Goal: Information Seeking & Learning: Learn about a topic

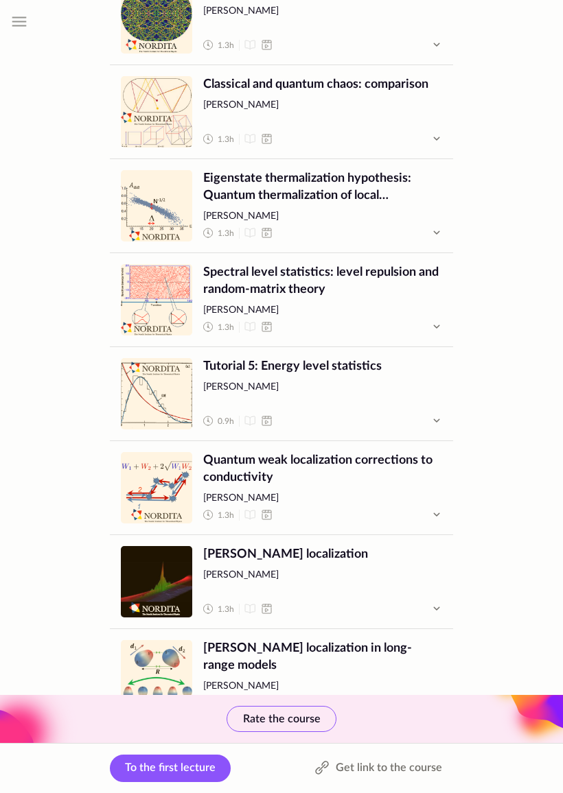
scroll to position [2248, 0]
click at [434, 320] on icon "button" at bounding box center [436, 326] width 16 height 16
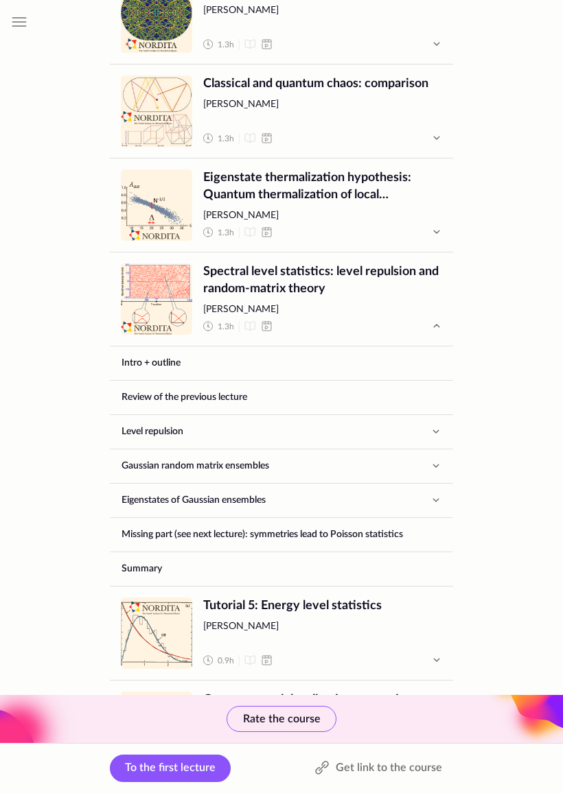
click at [438, 318] on icon "button" at bounding box center [436, 326] width 16 height 16
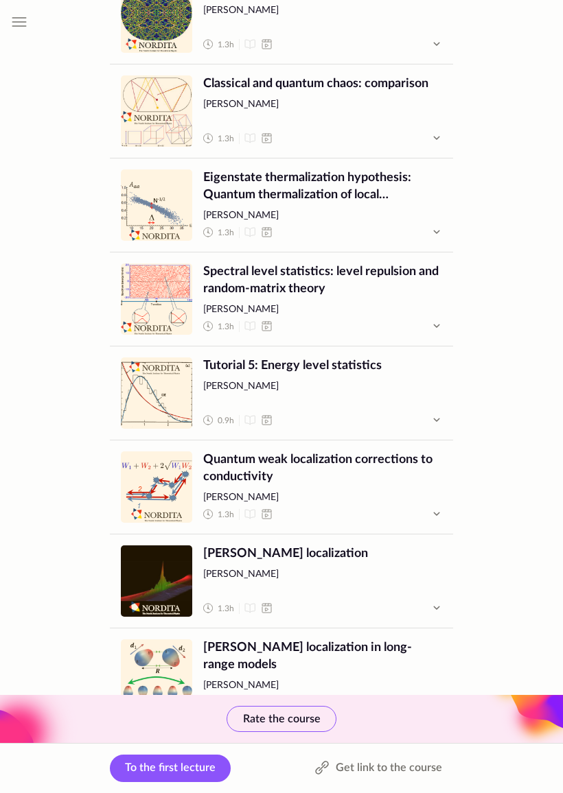
click at [451, 309] on link "Lecture Spectral level statistics: level repulsion and random-matrix theory [PE…" at bounding box center [281, 299] width 343 height 93
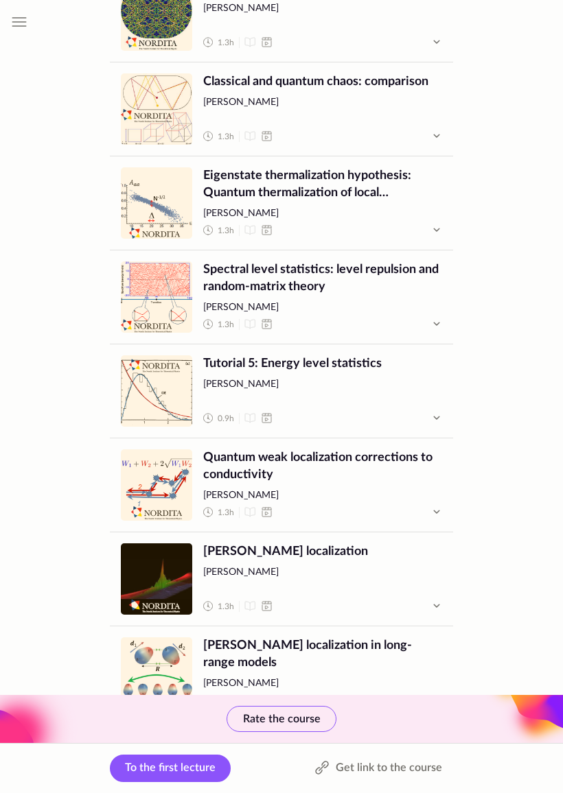
scroll to position [2261, 0]
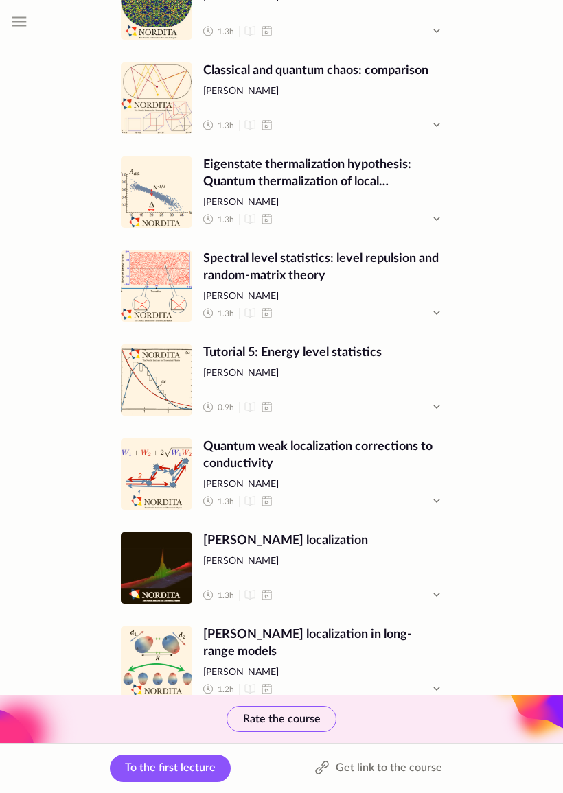
click at [410, 384] on span "Tutorial 5: Energy level statistics [PERSON_NAME] 0.9 h" at bounding box center [322, 380] width 239 height 71
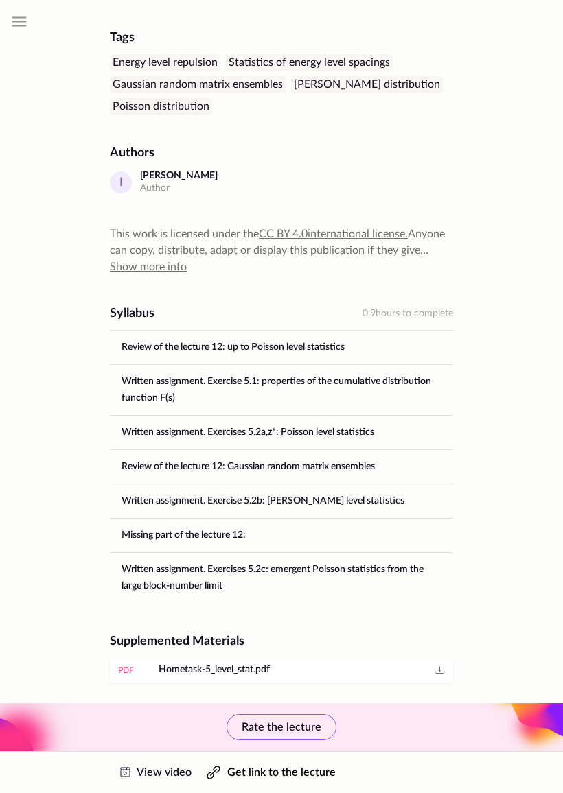
scroll to position [636, 0]
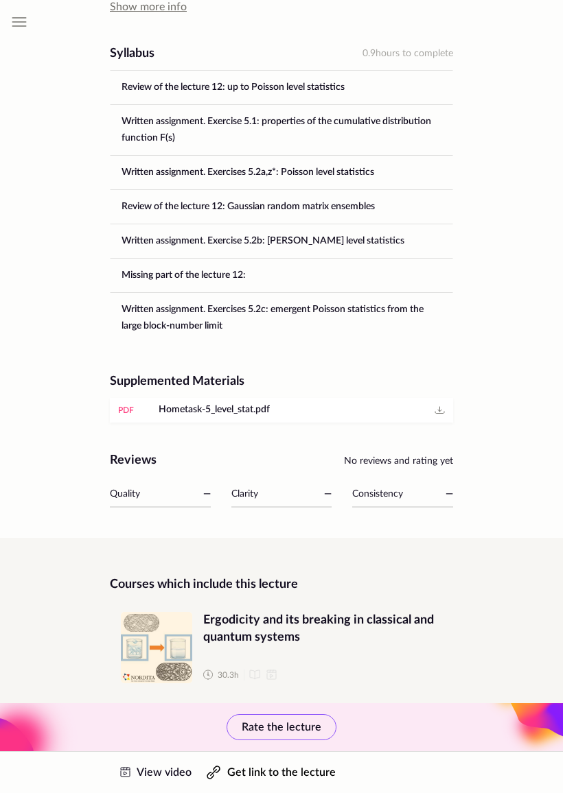
click at [121, 405] on div "pdf" at bounding box center [126, 410] width 16 height 14
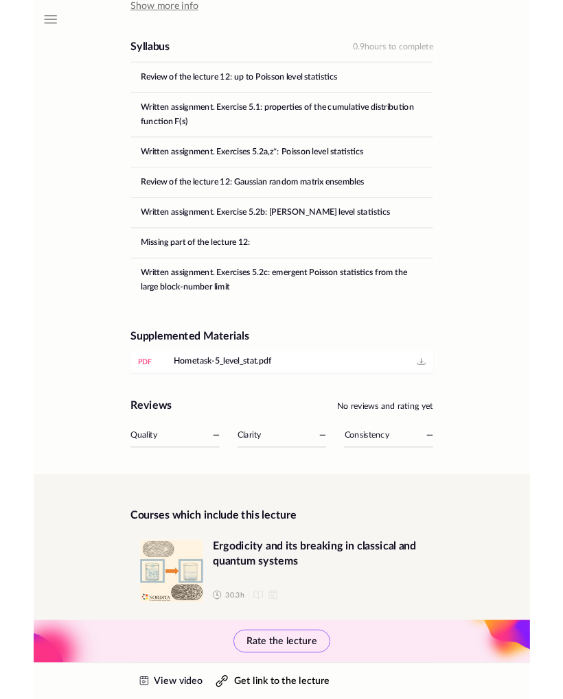
scroll to position [675, 0]
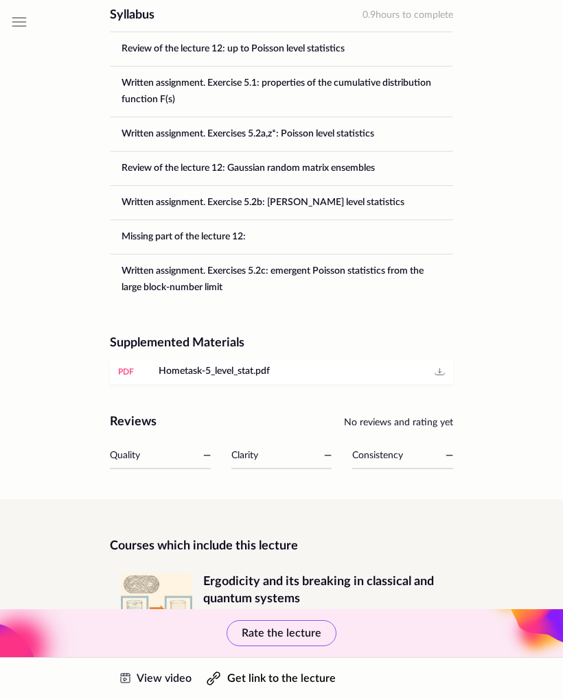
click at [110, 692] on div "View video Get link to the lecture" at bounding box center [281, 678] width 343 height 42
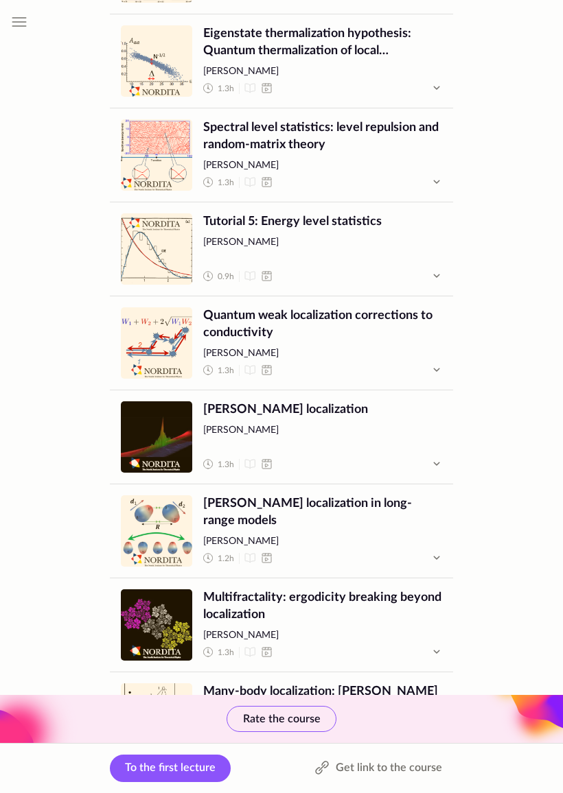
scroll to position [2395, 0]
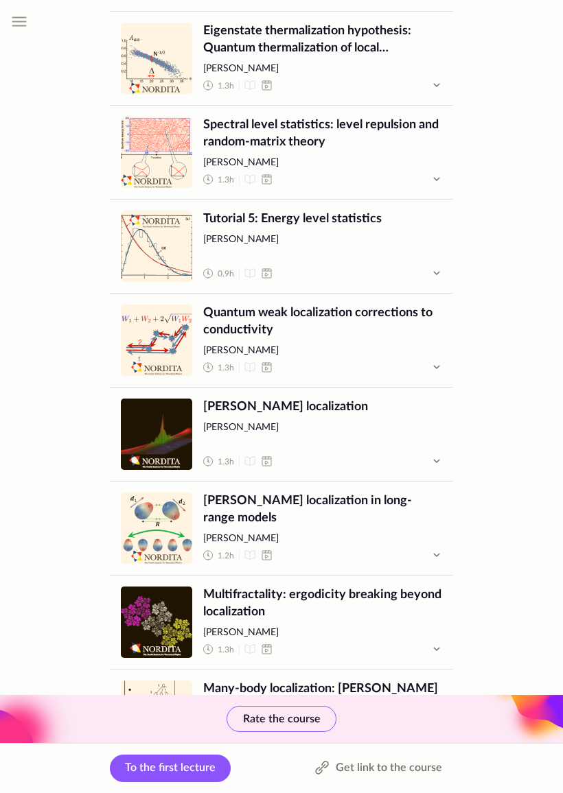
click at [400, 246] on span "Tutorial 5: Energy level statistics [PERSON_NAME] 0.9 h" at bounding box center [322, 246] width 239 height 71
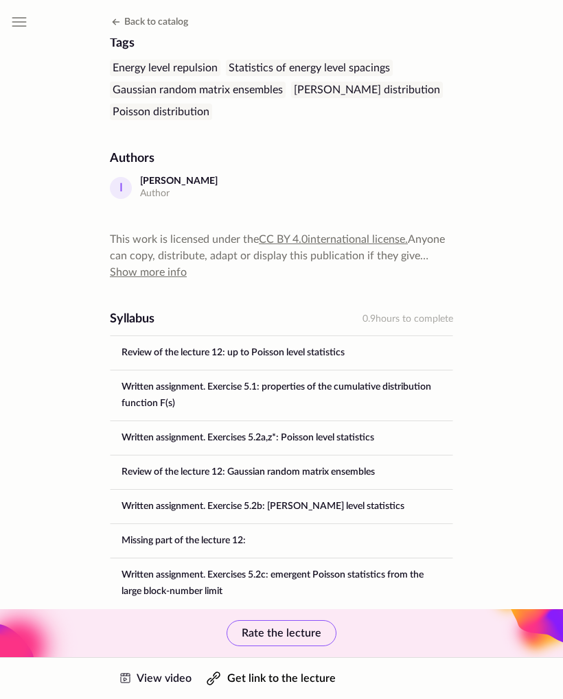
scroll to position [366, 0]
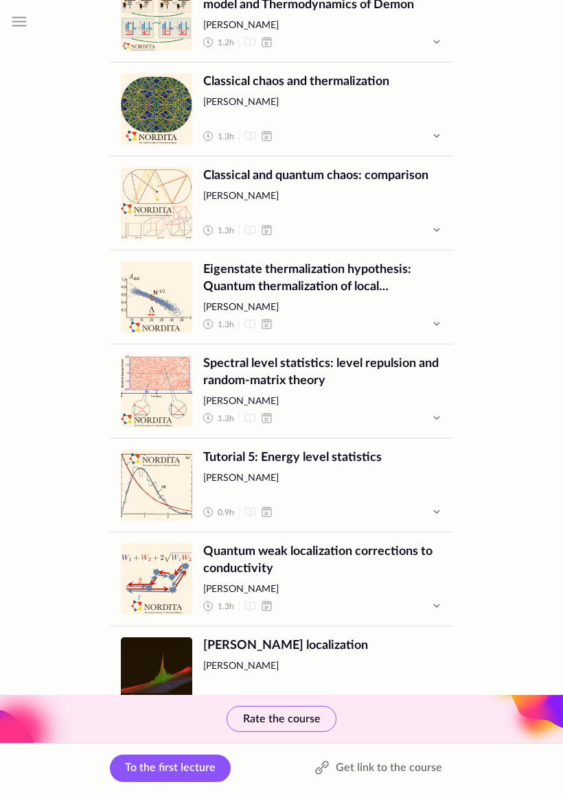
scroll to position [2157, 0]
click at [421, 403] on span "[PERSON_NAME]" at bounding box center [322, 402] width 239 height 14
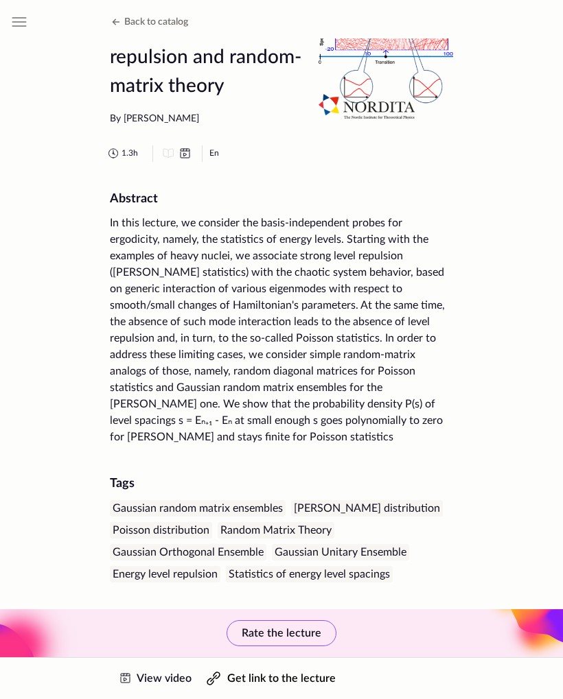
scroll to position [53, 0]
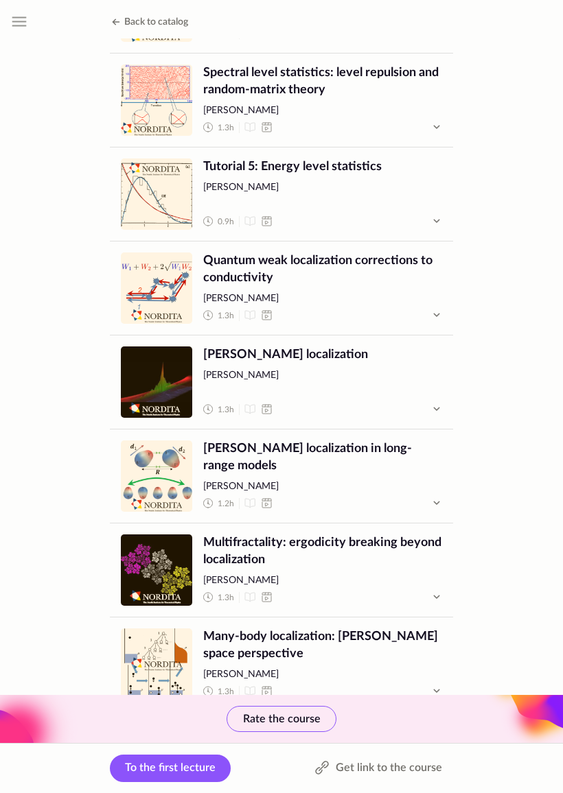
scroll to position [2437, 0]
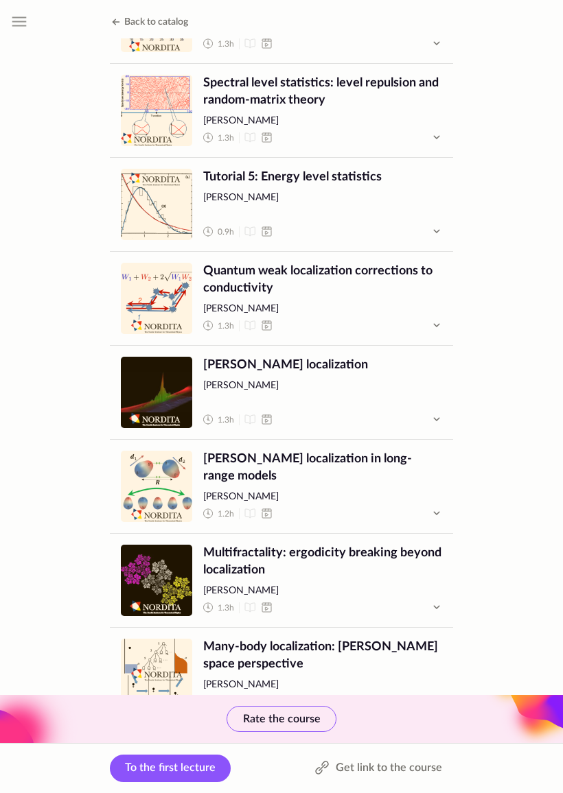
click at [297, 180] on span "Tutorial 5: Energy level statistics" at bounding box center [322, 177] width 239 height 17
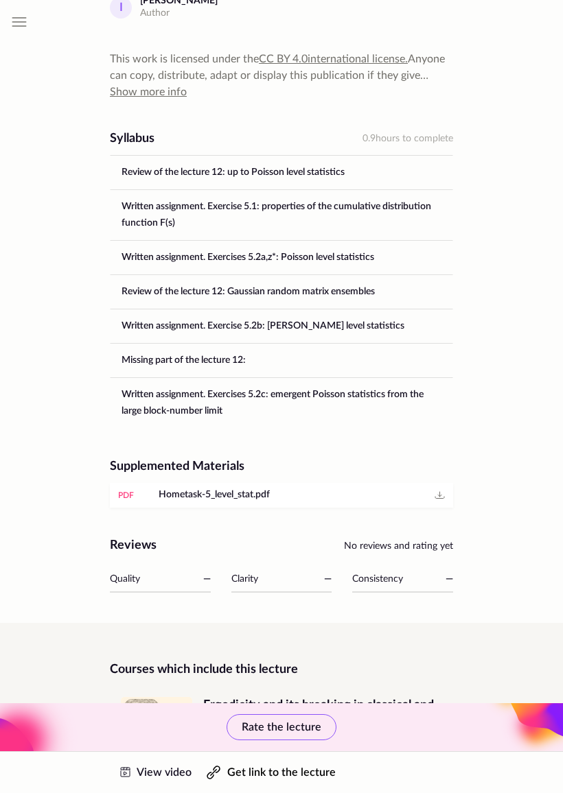
click at [133, 494] on div "pdf" at bounding box center [126, 496] width 16 height 14
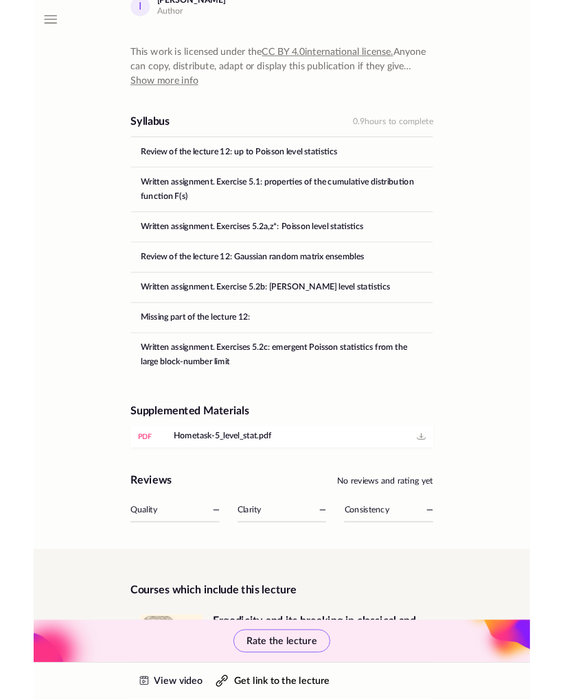
scroll to position [589, 0]
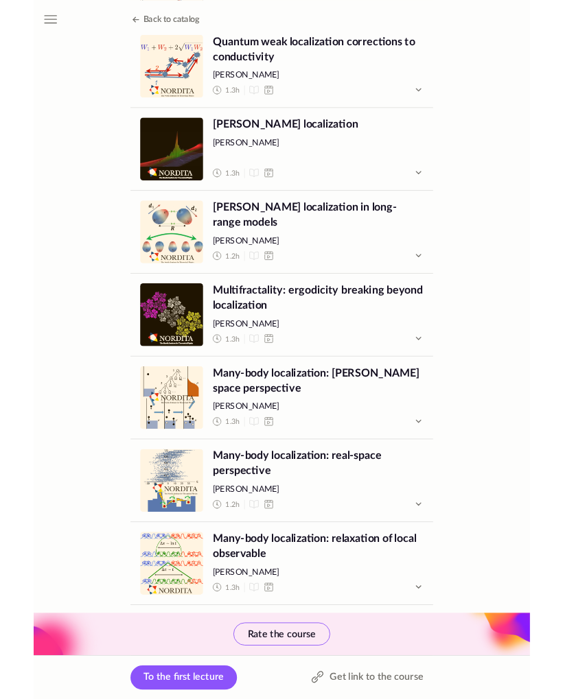
scroll to position [2660, 0]
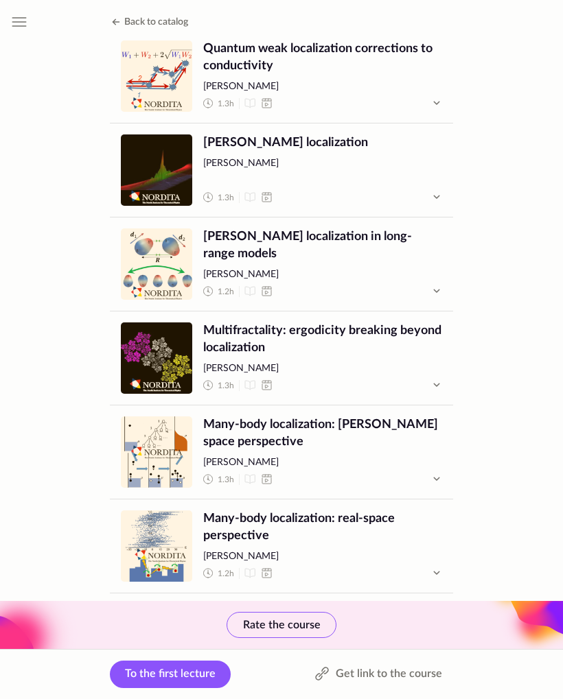
click at [417, 365] on span "[PERSON_NAME]" at bounding box center [322, 369] width 239 height 14
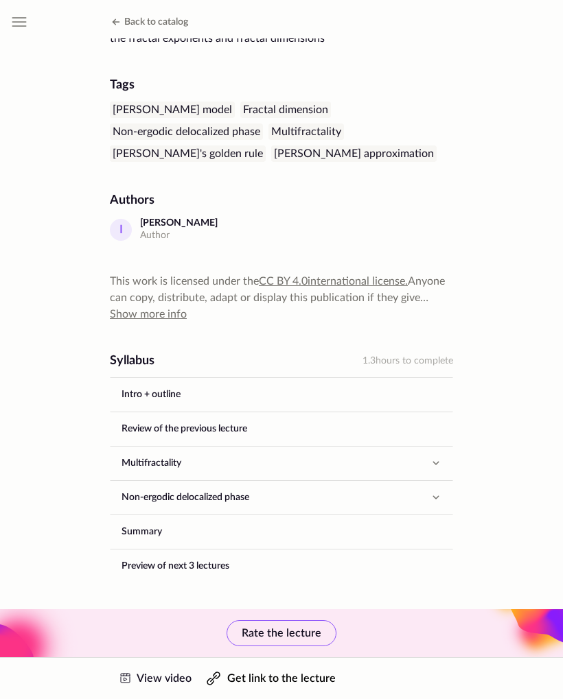
scroll to position [439, 0]
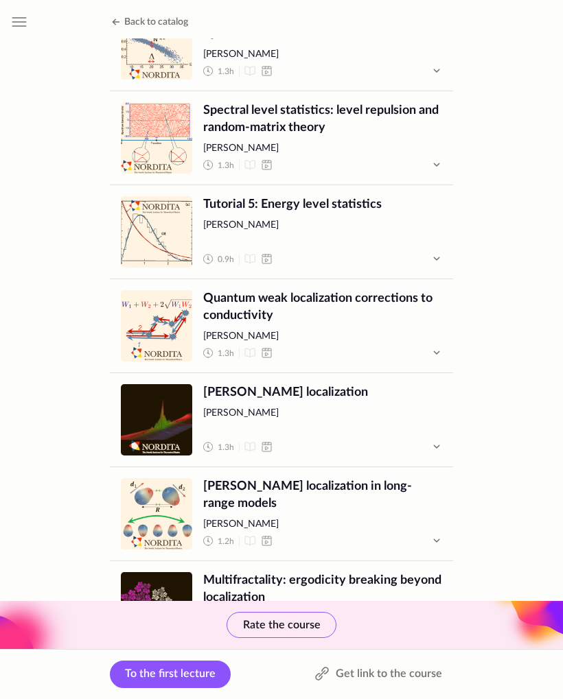
scroll to position [2372, 0]
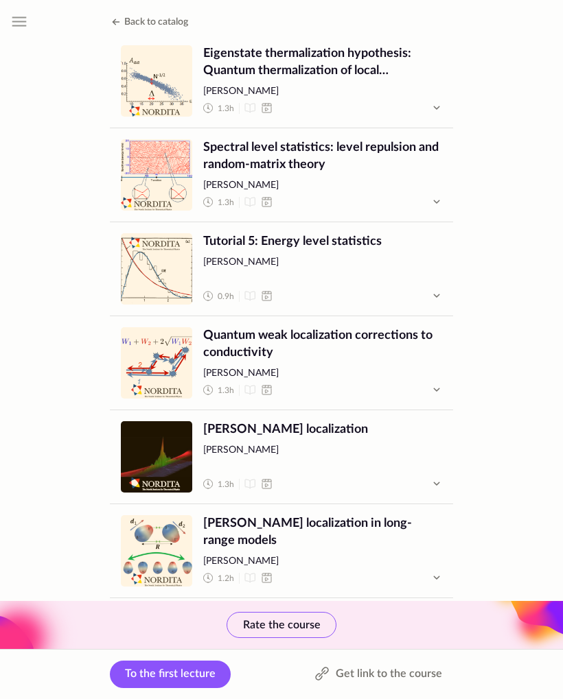
click at [424, 292] on button "button" at bounding box center [436, 296] width 27 height 27
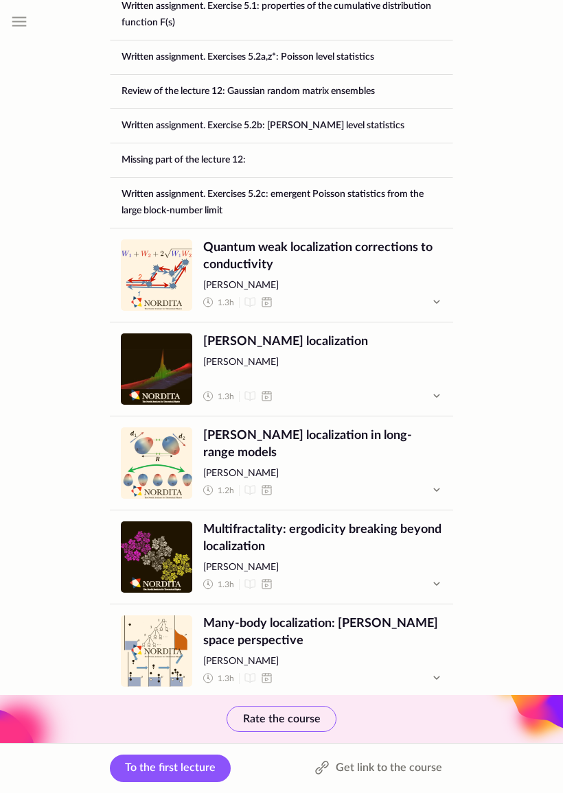
scroll to position [2754, 0]
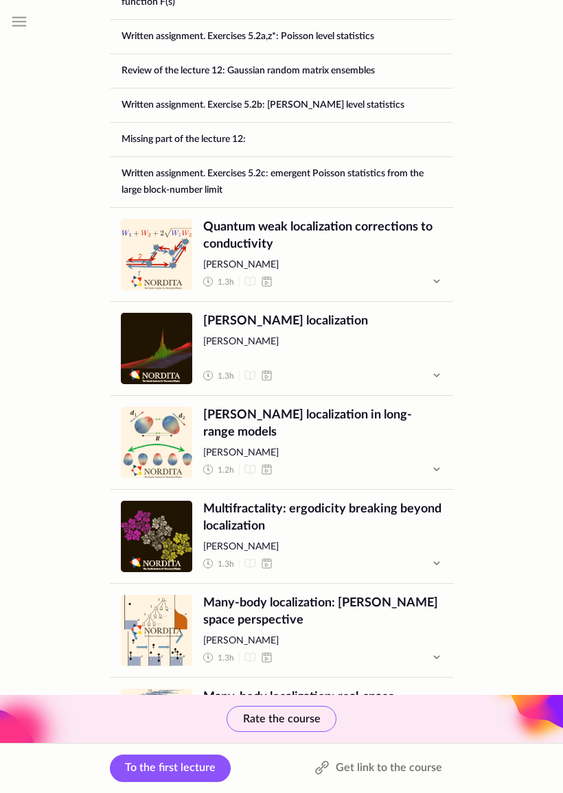
click at [146, 274] on span "Lecture" at bounding box center [156, 255] width 71 height 71
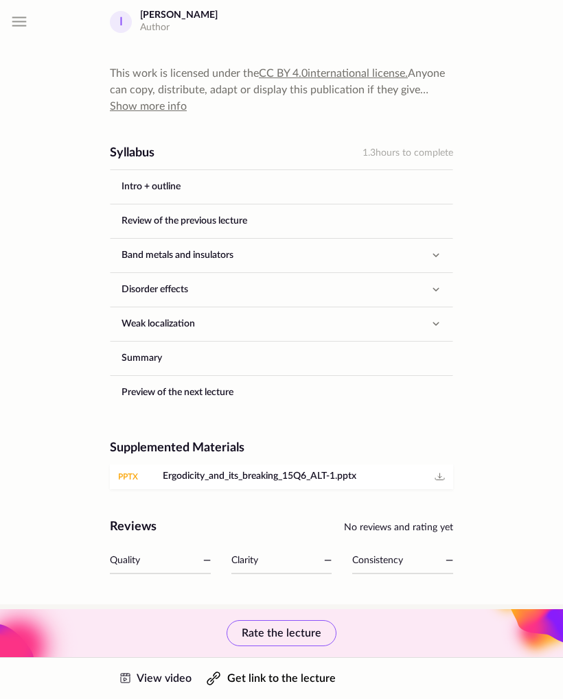
scroll to position [717, 0]
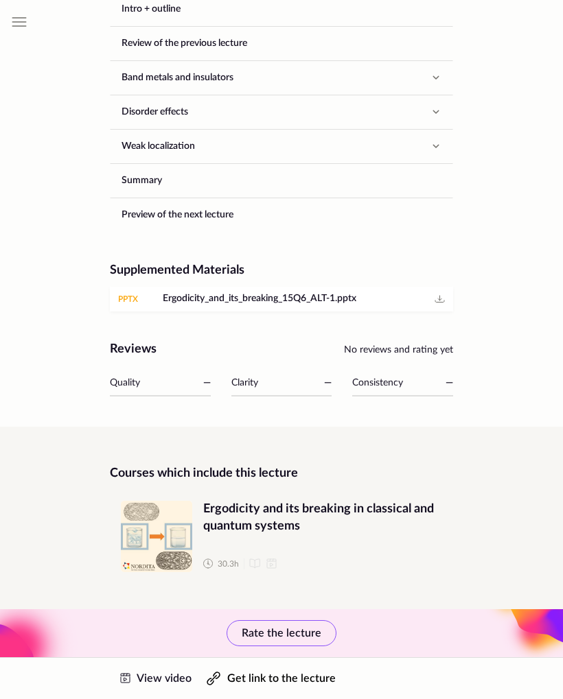
click at [142, 684] on span "View video" at bounding box center [164, 678] width 55 height 11
